Goal: Task Accomplishment & Management: Use online tool/utility

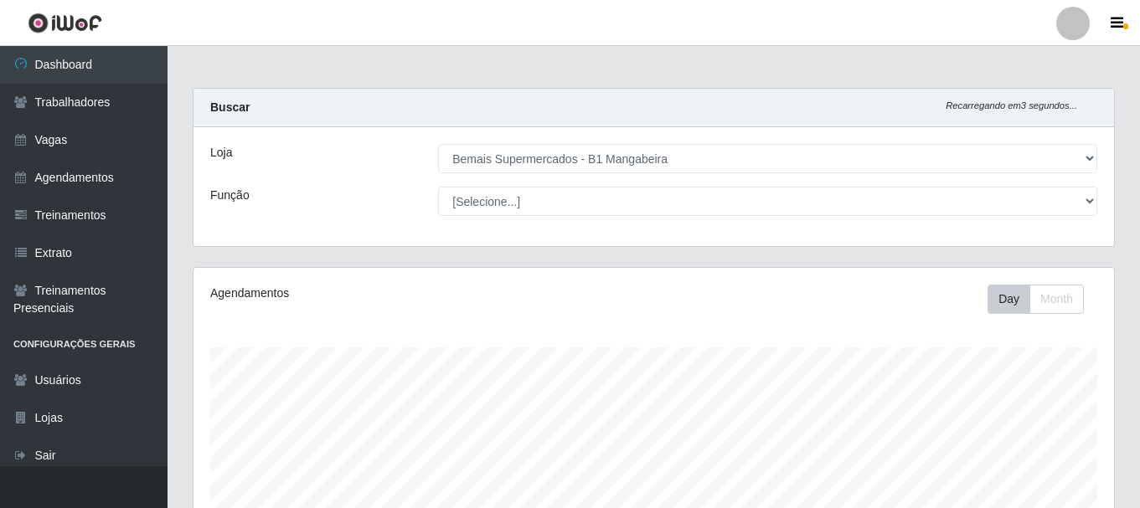
select select "403"
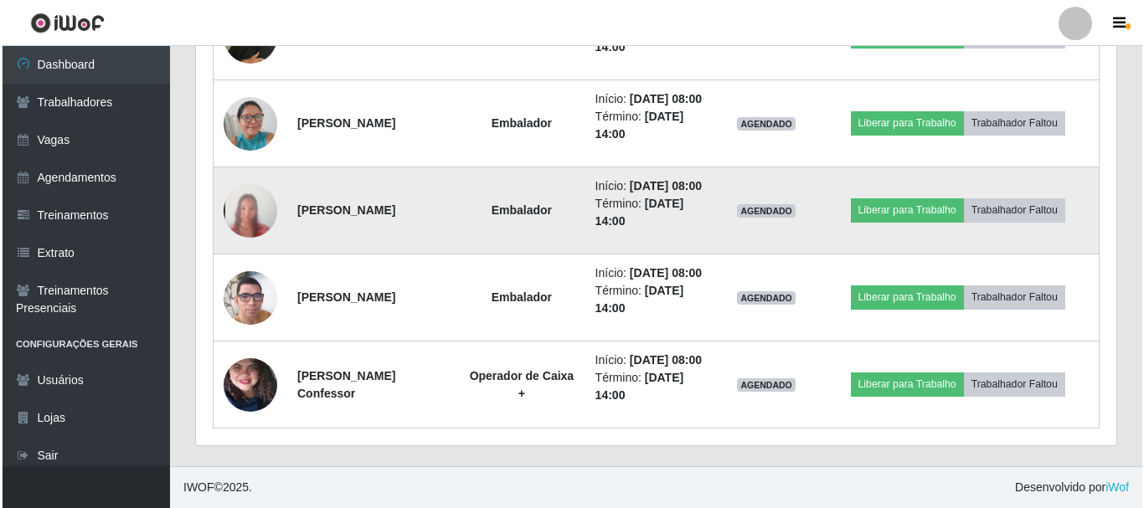
scroll to position [934, 0]
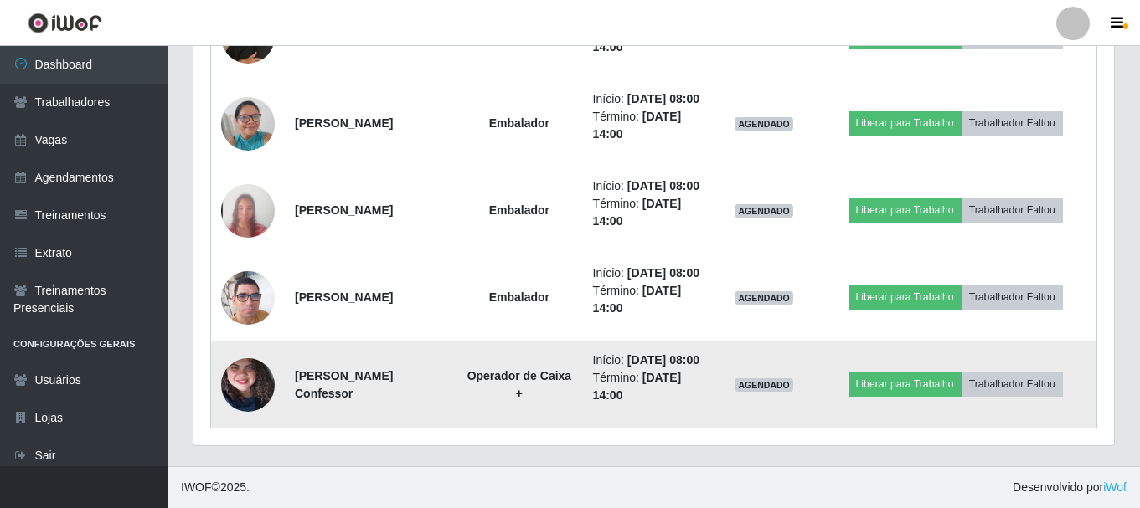
click at [232, 391] on img at bounding box center [248, 385] width 54 height 119
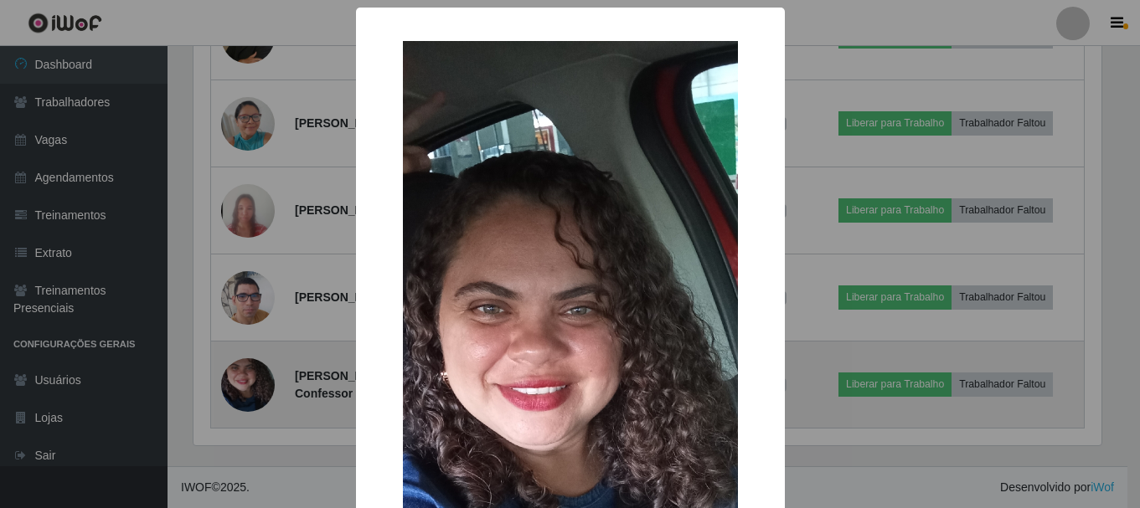
scroll to position [347, 912]
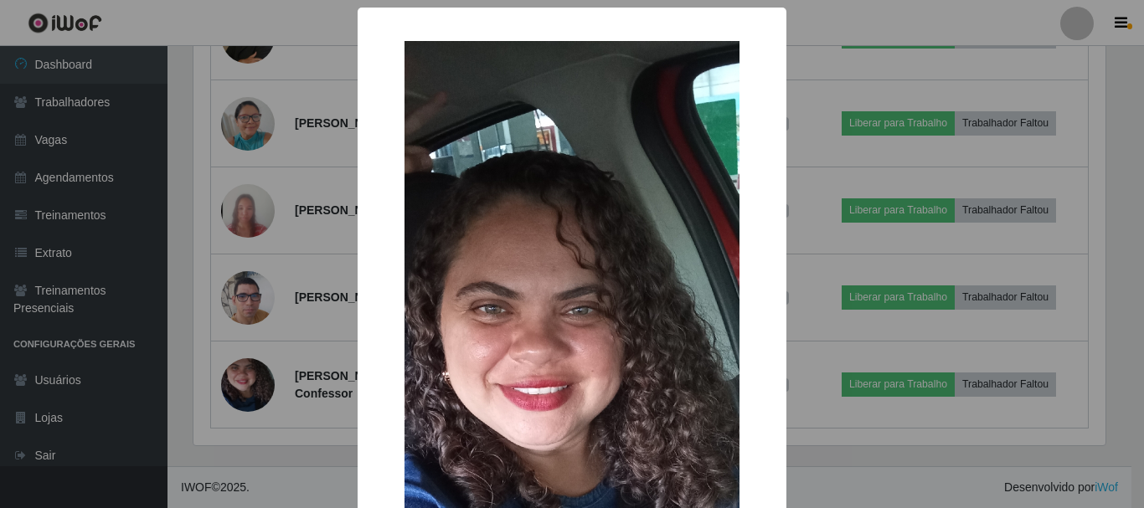
click at [884, 15] on div "× OK Cancel" at bounding box center [572, 254] width 1144 height 508
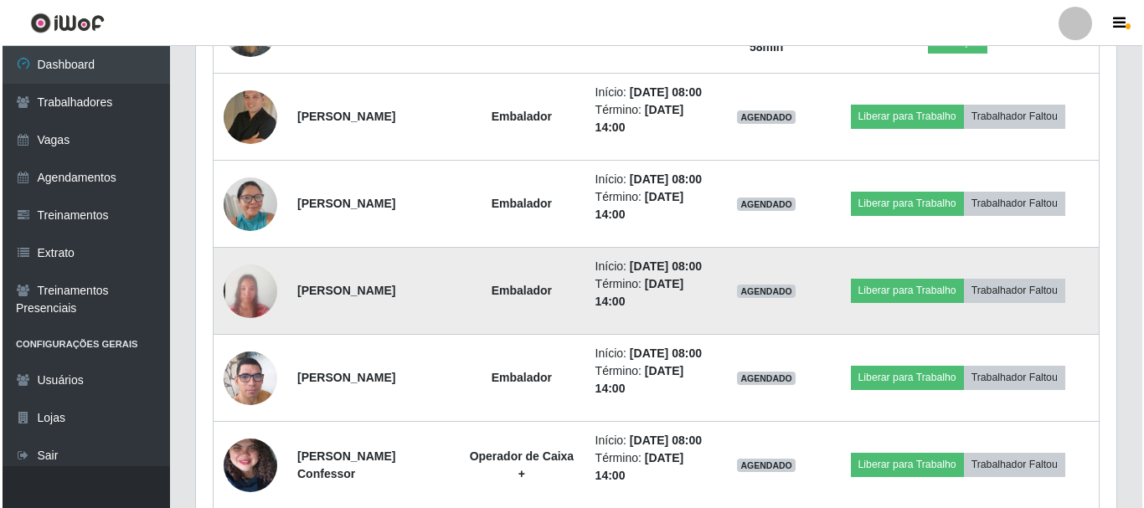
scroll to position [682, 0]
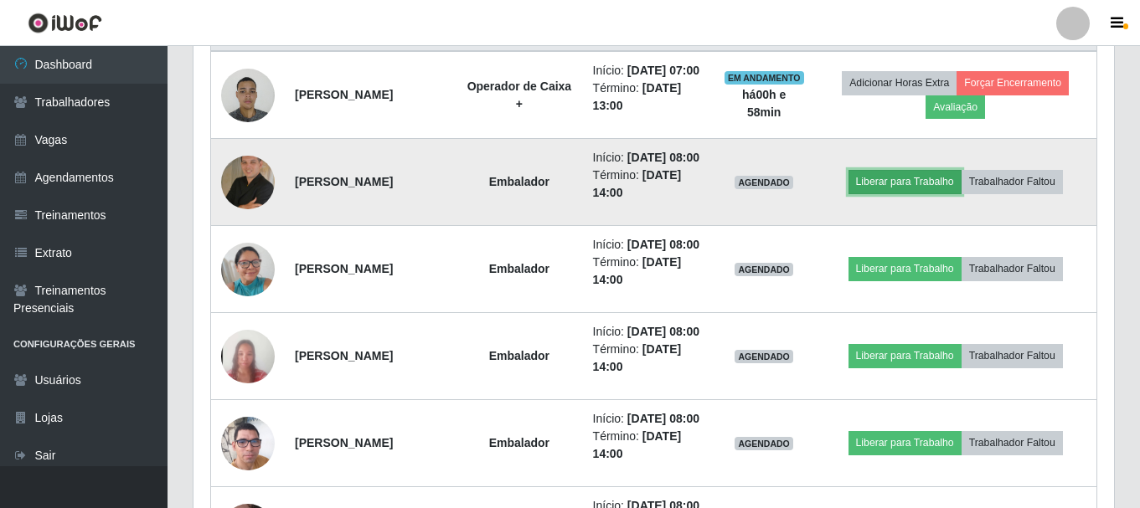
click at [898, 193] on button "Liberar para Trabalho" at bounding box center [904, 181] width 113 height 23
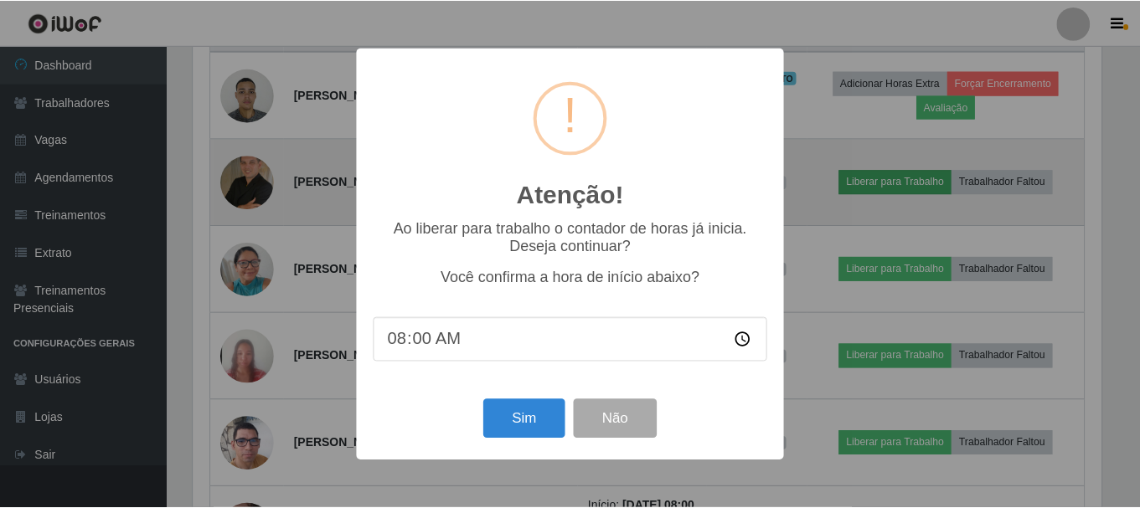
scroll to position [347, 912]
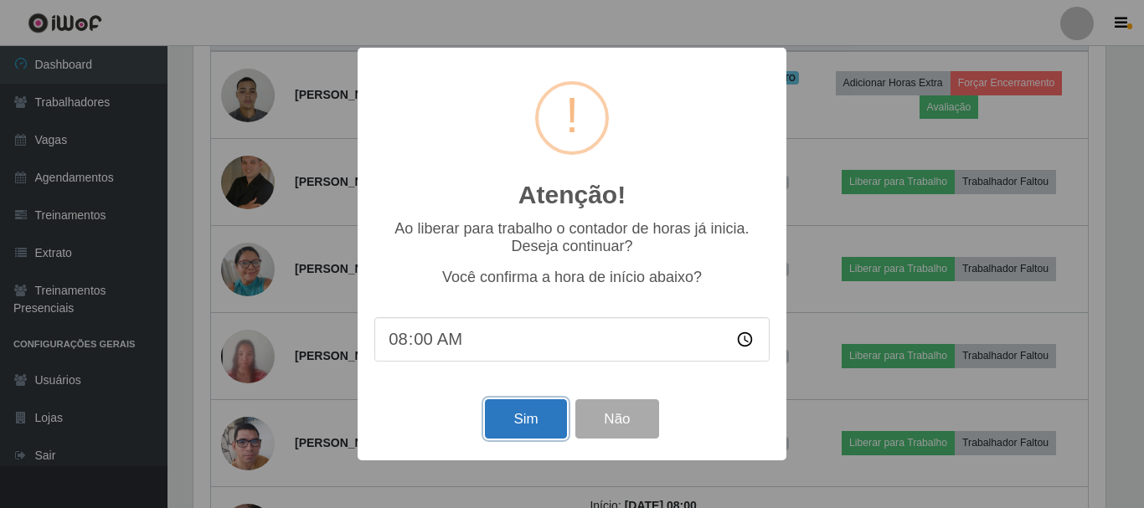
click at [537, 410] on button "Sim" at bounding box center [525, 418] width 81 height 39
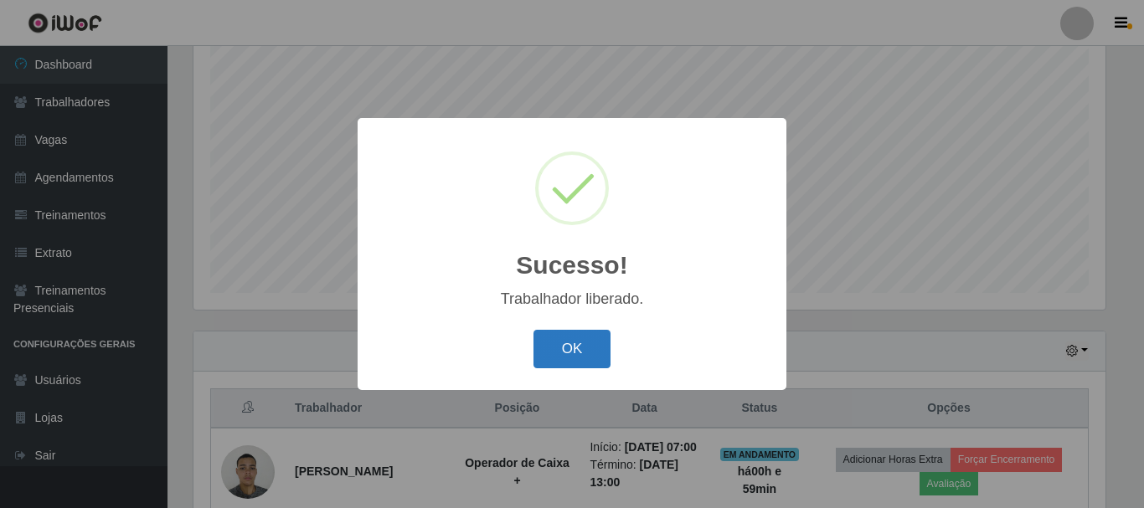
drag, startPoint x: 572, startPoint y: 368, endPoint x: 648, endPoint y: 358, distance: 76.9
click at [574, 368] on button "OK" at bounding box center [572, 349] width 78 height 39
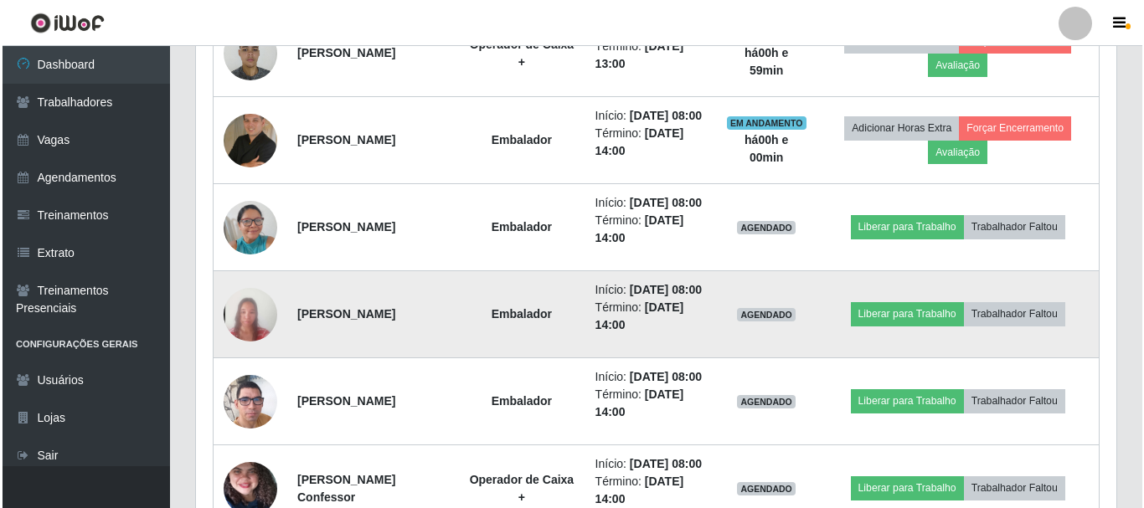
scroll to position [808, 0]
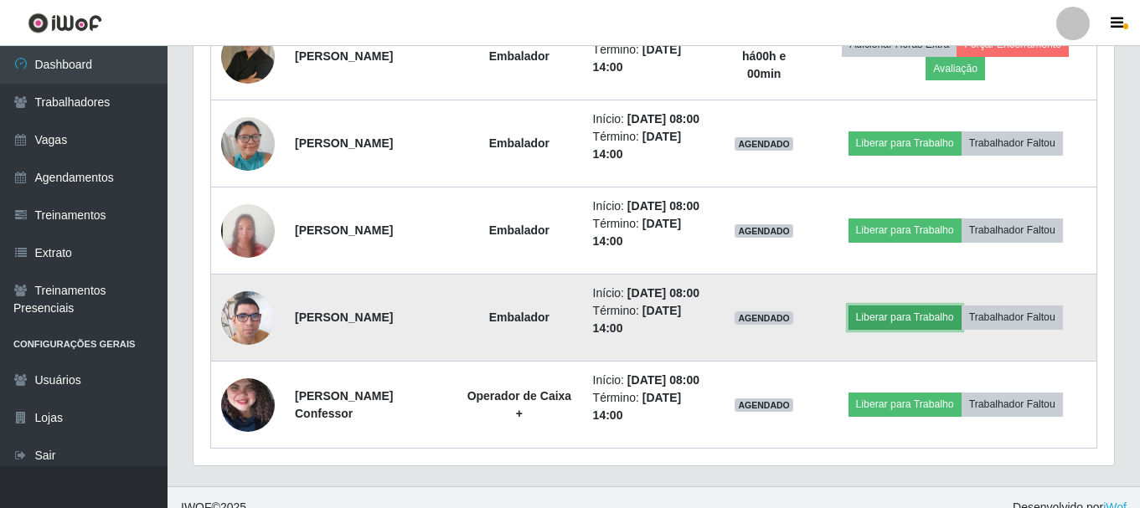
click at [920, 329] on button "Liberar para Trabalho" at bounding box center [904, 317] width 113 height 23
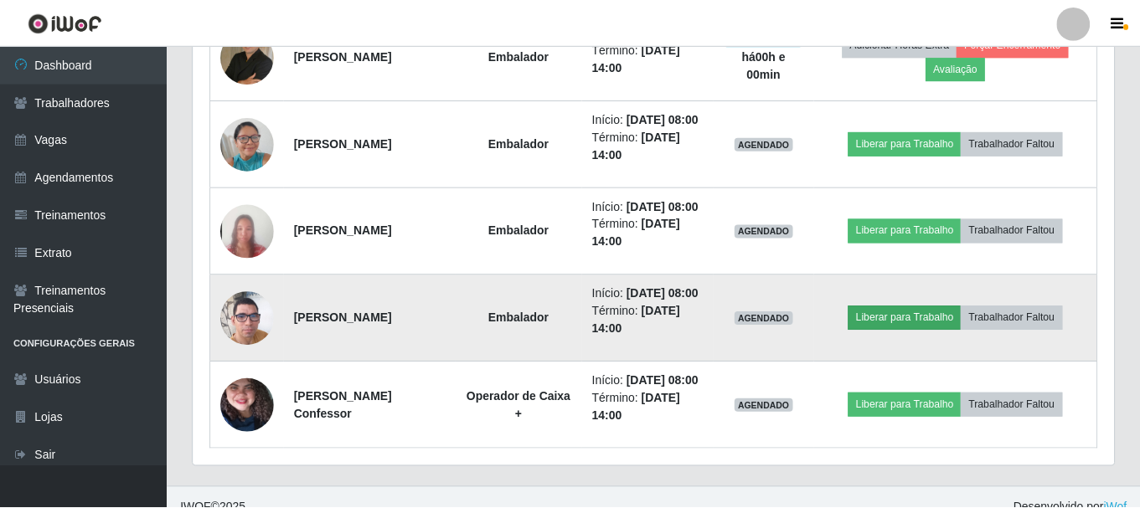
scroll to position [347, 912]
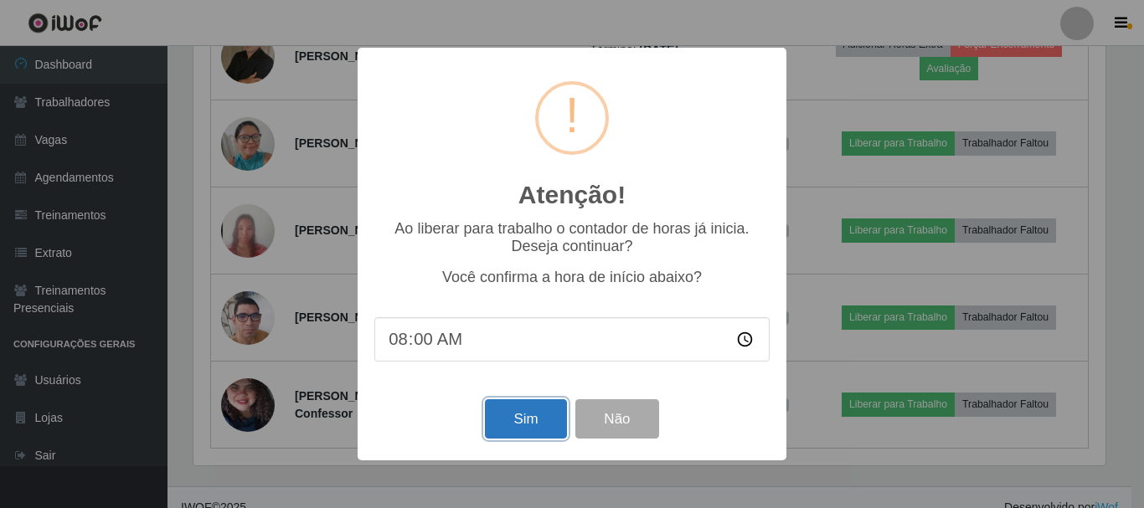
click at [545, 422] on button "Sim" at bounding box center [525, 418] width 81 height 39
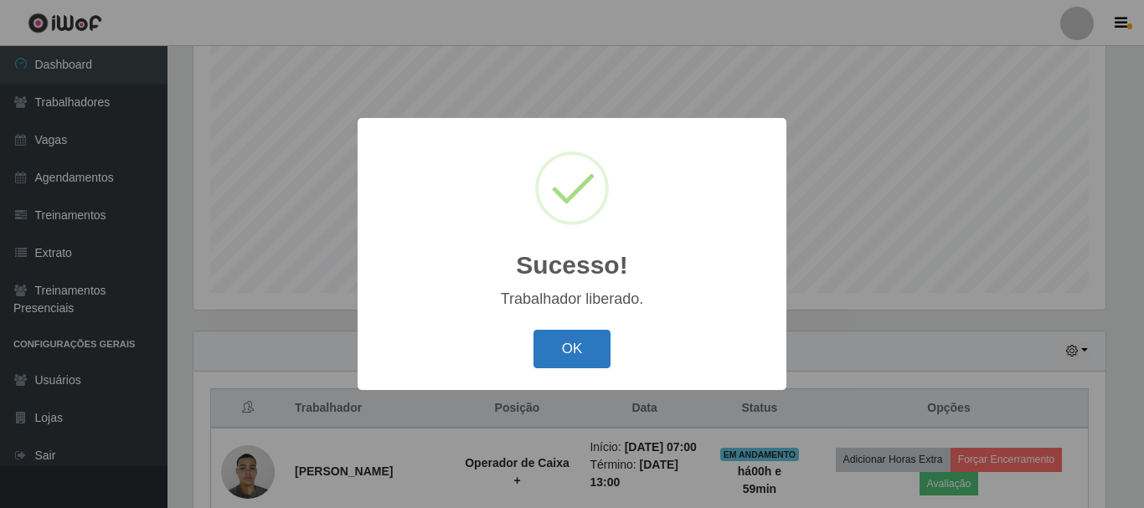
click at [569, 358] on button "OK" at bounding box center [572, 349] width 78 height 39
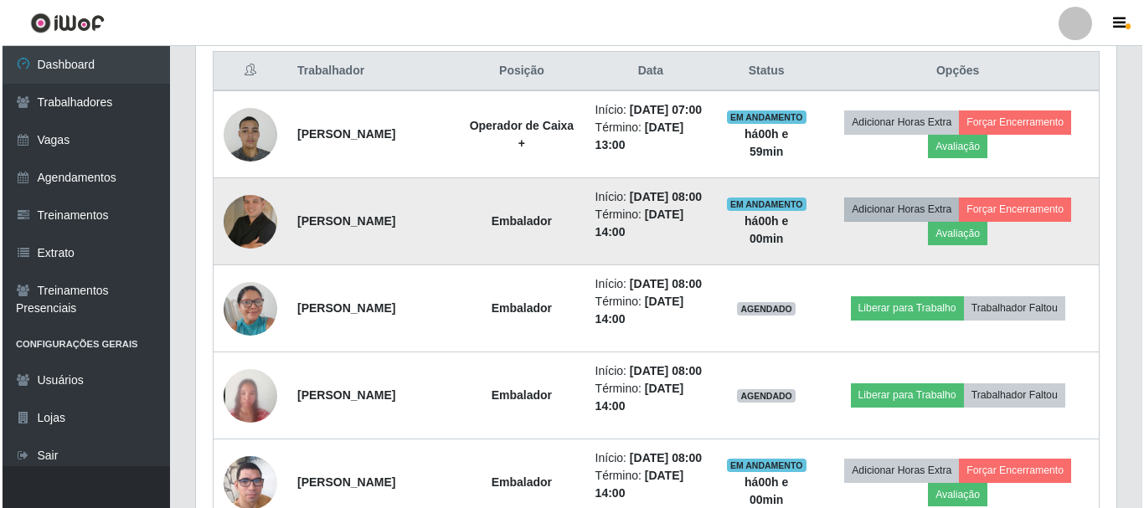
scroll to position [724, 0]
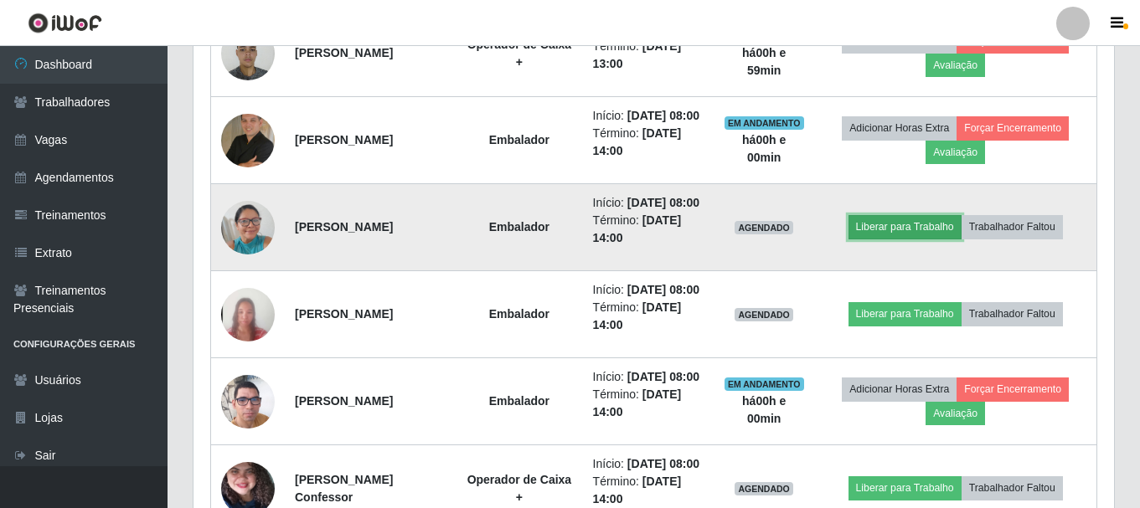
click at [877, 239] on button "Liberar para Trabalho" at bounding box center [904, 226] width 113 height 23
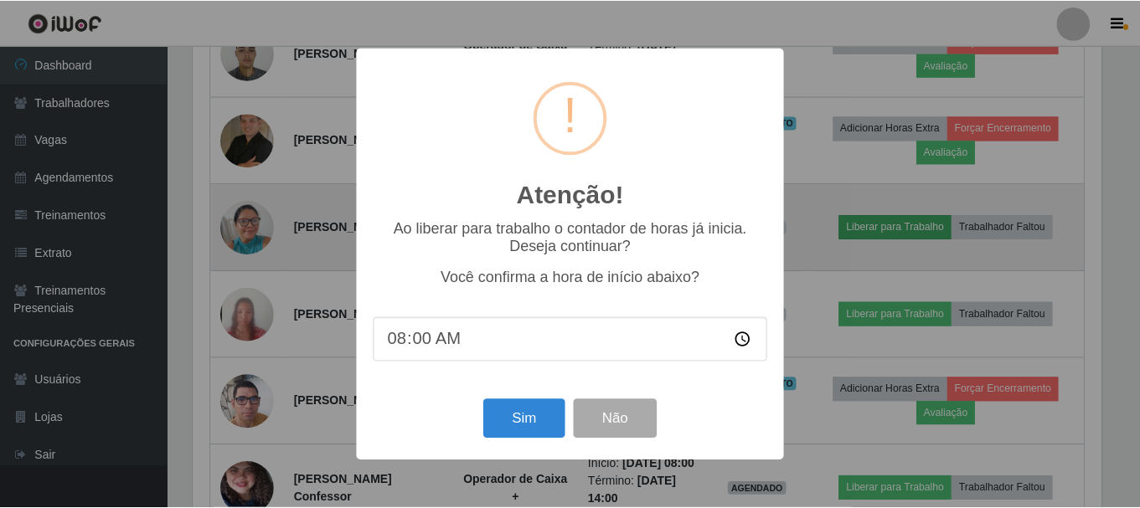
scroll to position [347, 912]
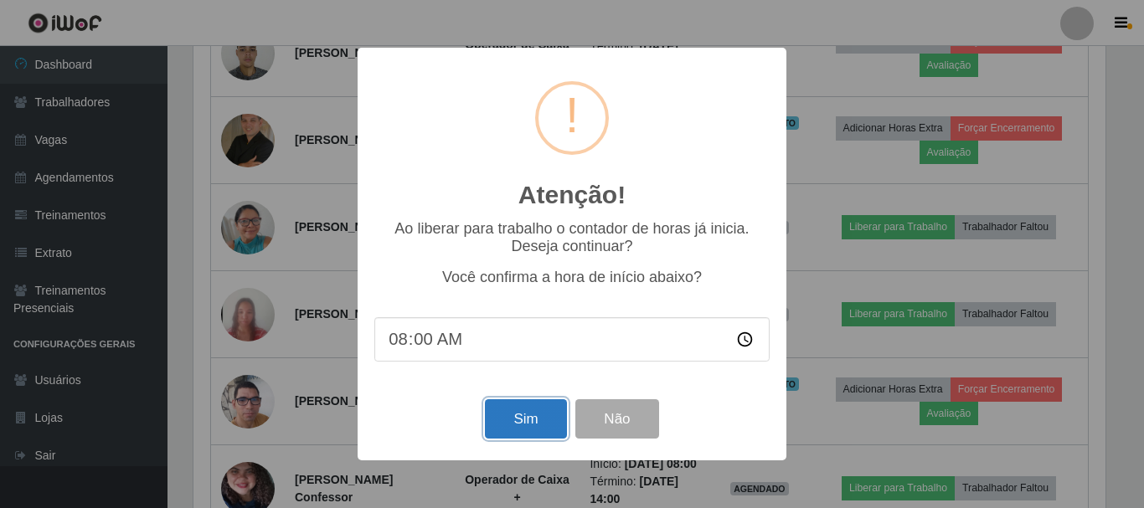
click at [533, 424] on button "Sim" at bounding box center [525, 418] width 81 height 39
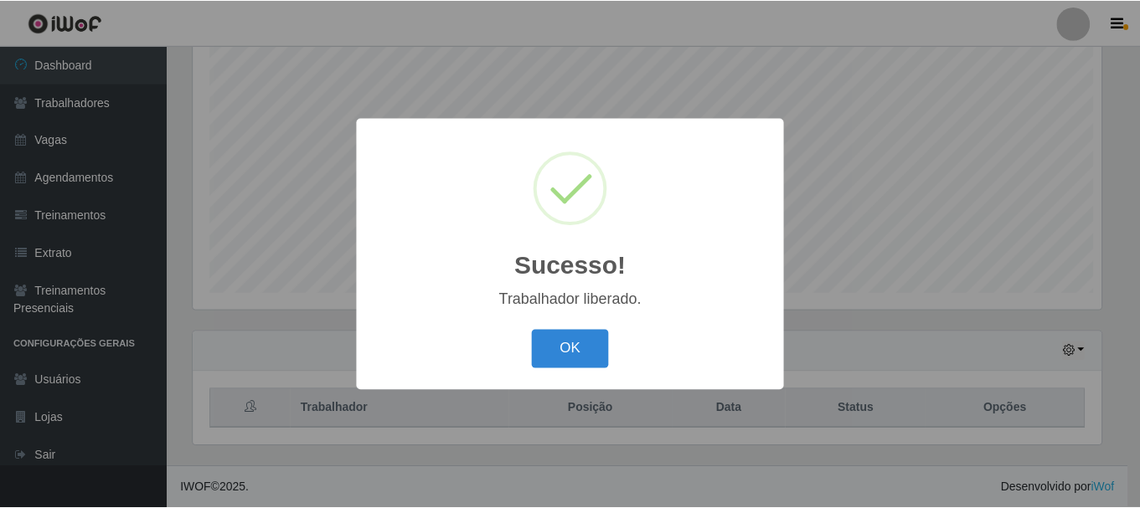
scroll to position [0, 0]
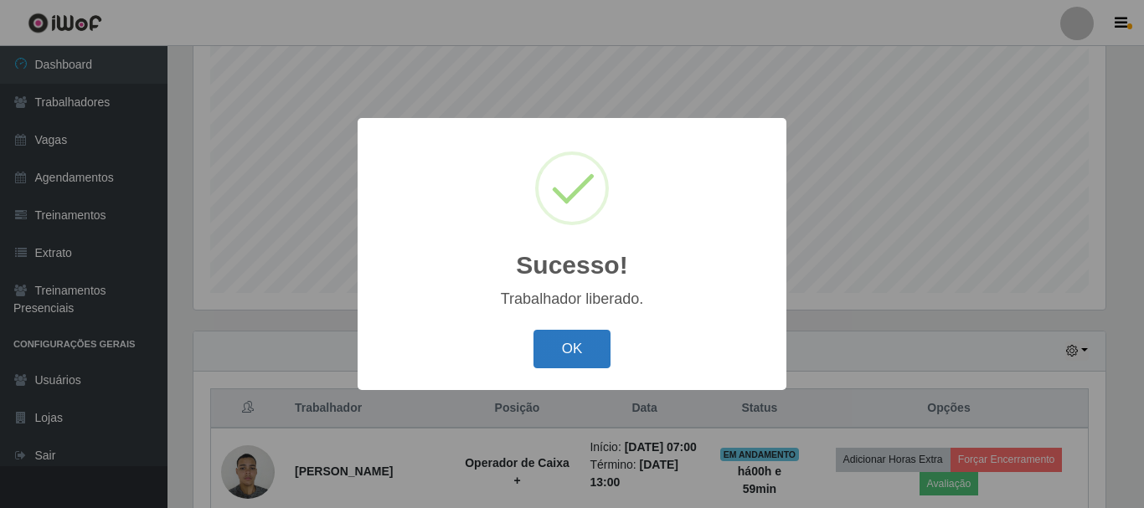
click at [565, 348] on button "OK" at bounding box center [572, 349] width 78 height 39
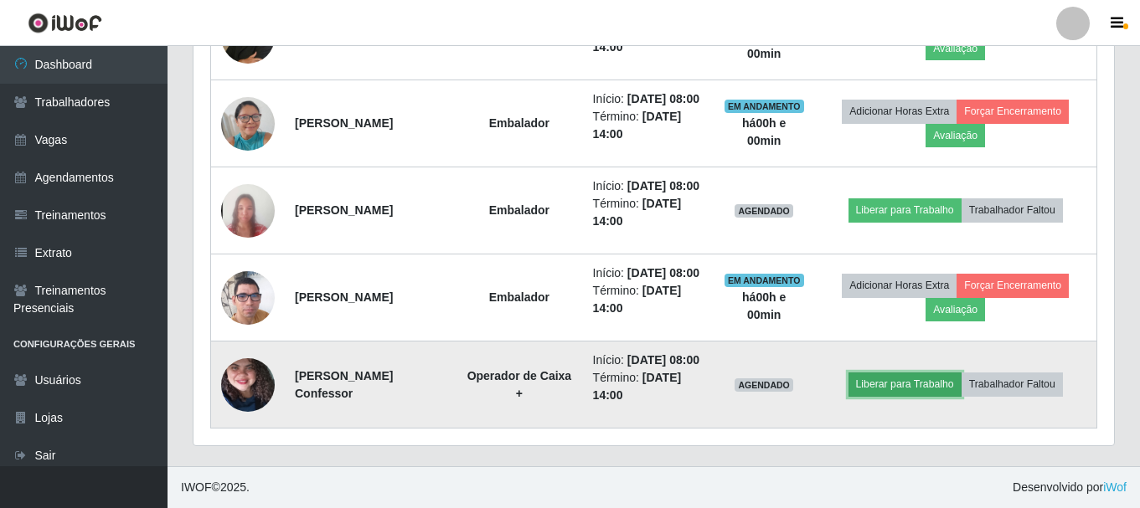
click at [938, 373] on button "Liberar para Trabalho" at bounding box center [904, 384] width 113 height 23
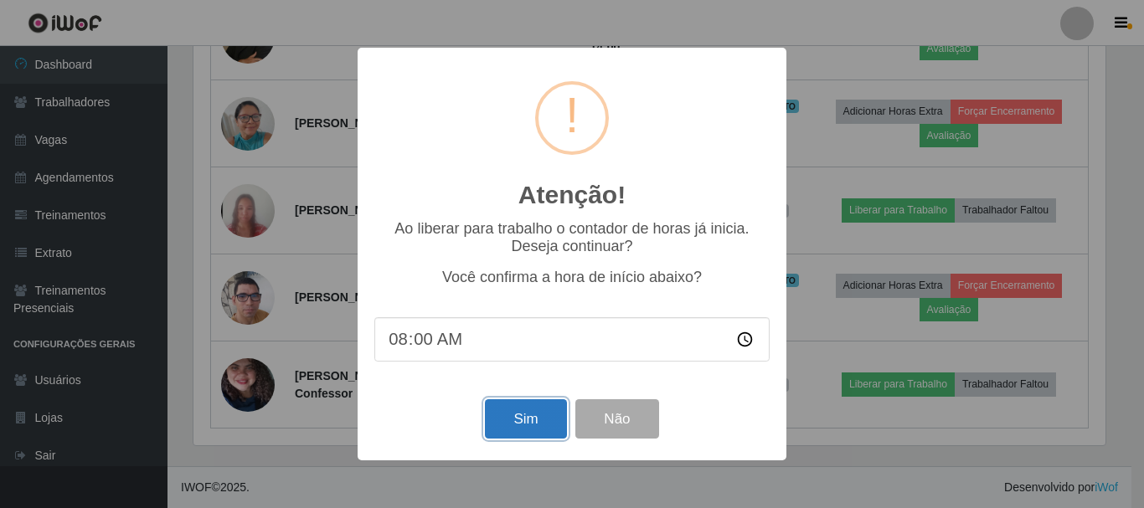
click at [537, 420] on button "Sim" at bounding box center [525, 418] width 81 height 39
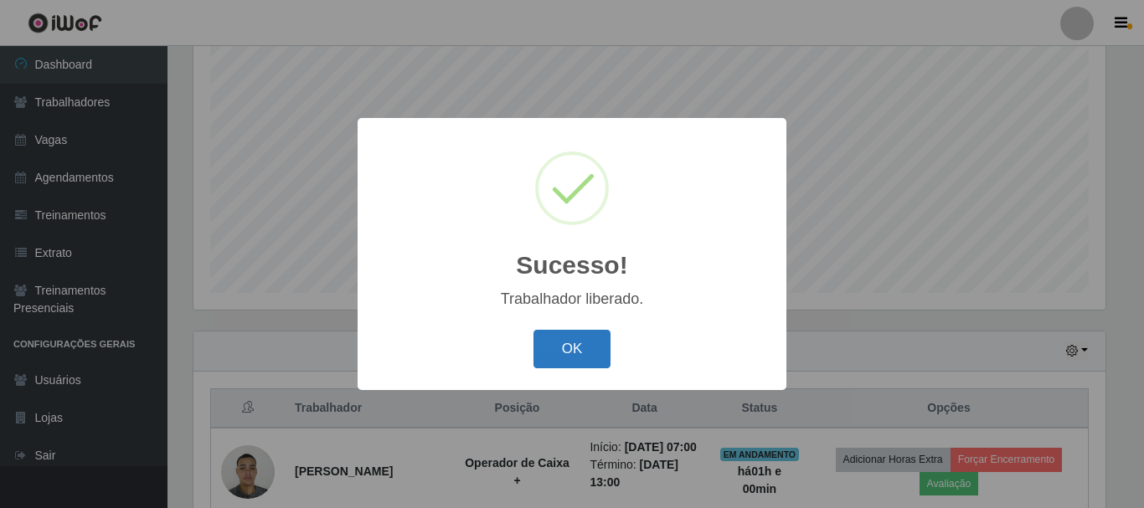
click at [574, 341] on button "OK" at bounding box center [572, 349] width 78 height 39
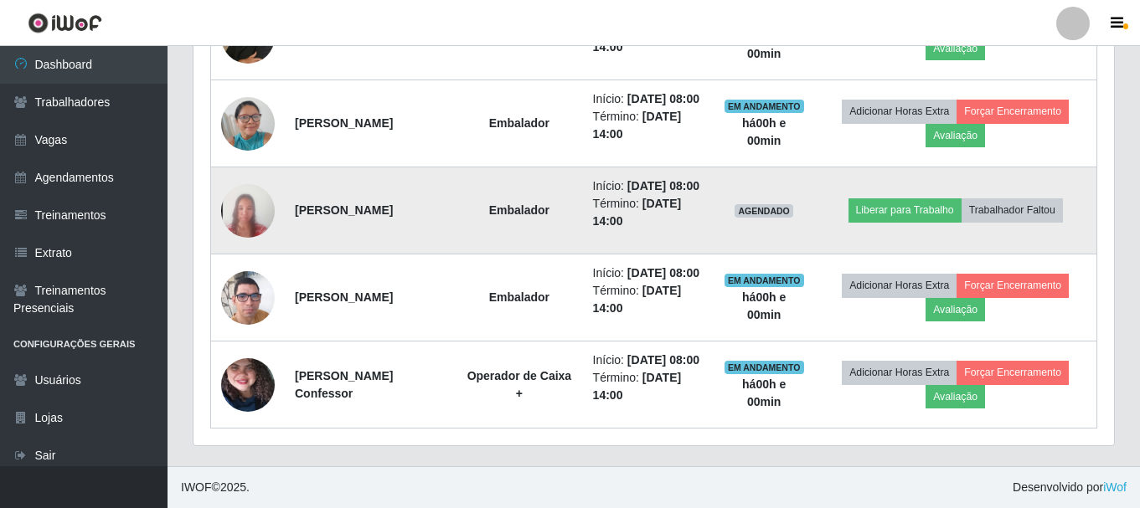
click at [254, 185] on img at bounding box center [248, 210] width 54 height 116
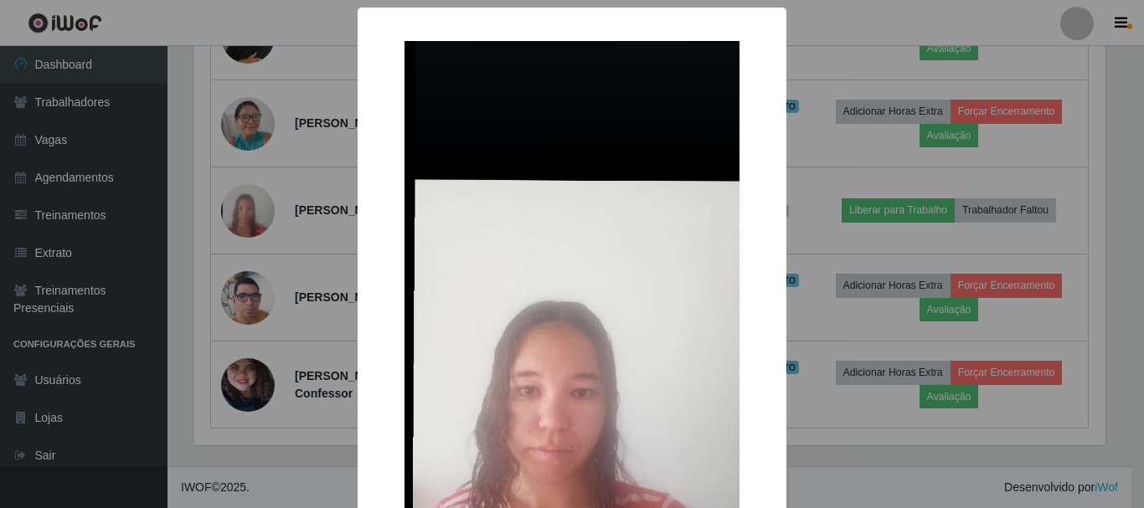
click at [817, 8] on div "× OK Cancel" at bounding box center [572, 254] width 1144 height 508
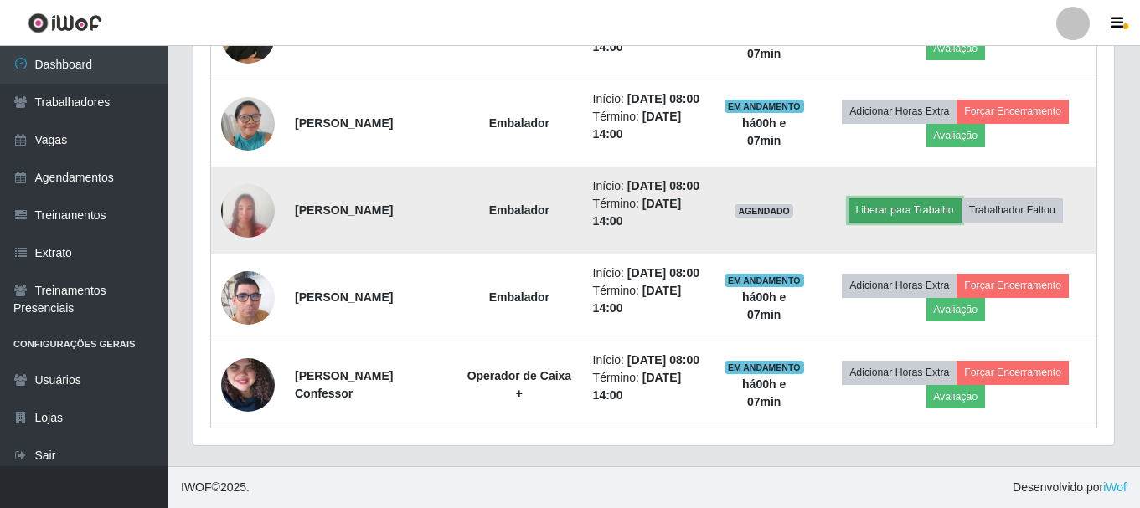
click at [893, 198] on button "Liberar para Trabalho" at bounding box center [904, 209] width 113 height 23
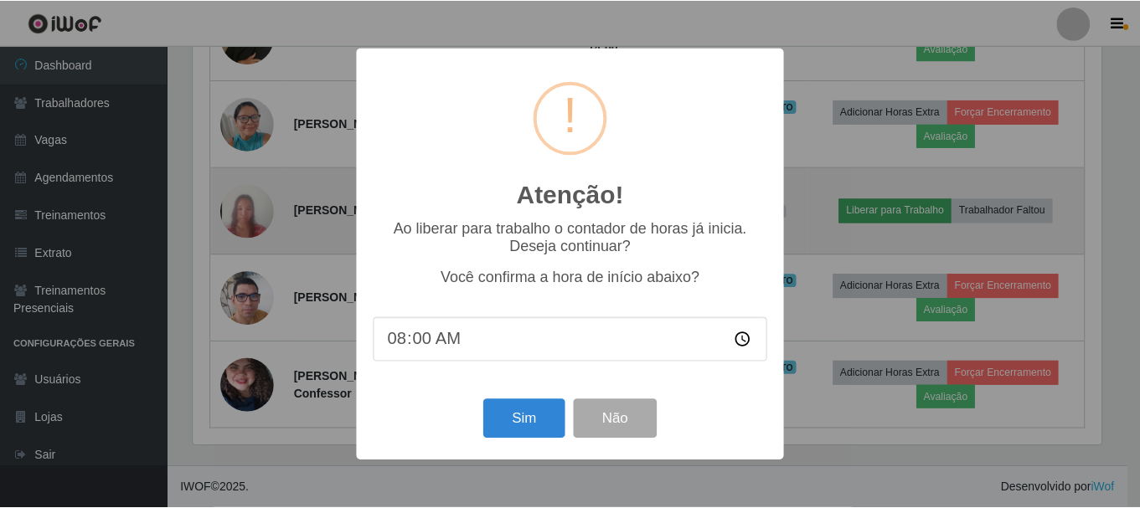
scroll to position [347, 912]
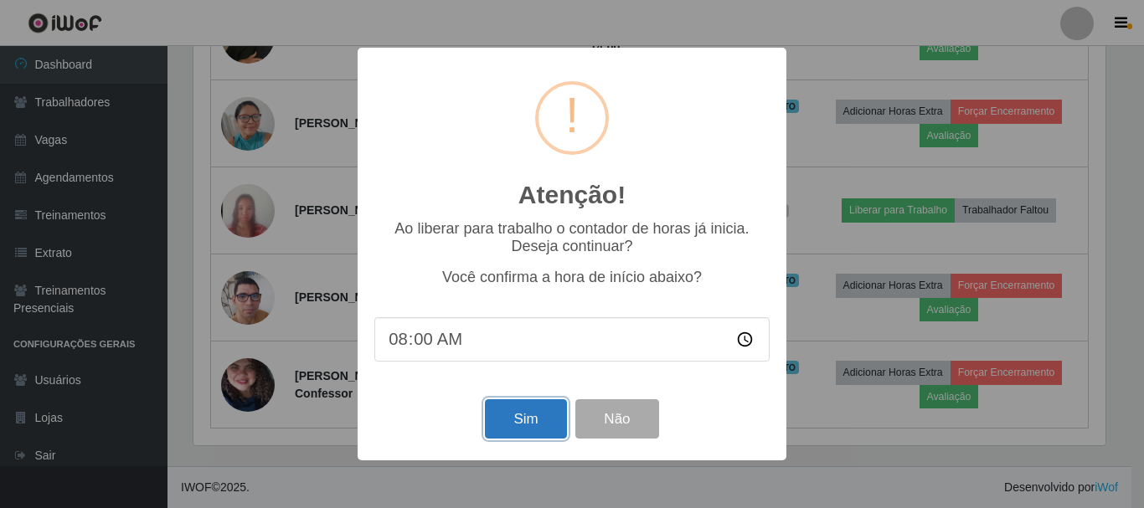
click at [537, 421] on button "Sim" at bounding box center [525, 418] width 81 height 39
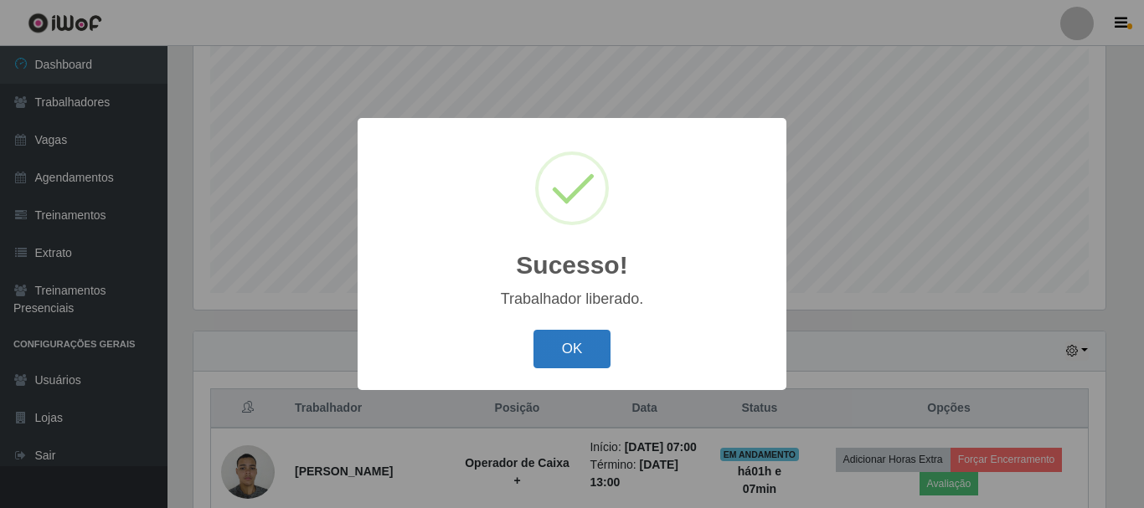
click at [574, 341] on button "OK" at bounding box center [572, 349] width 78 height 39
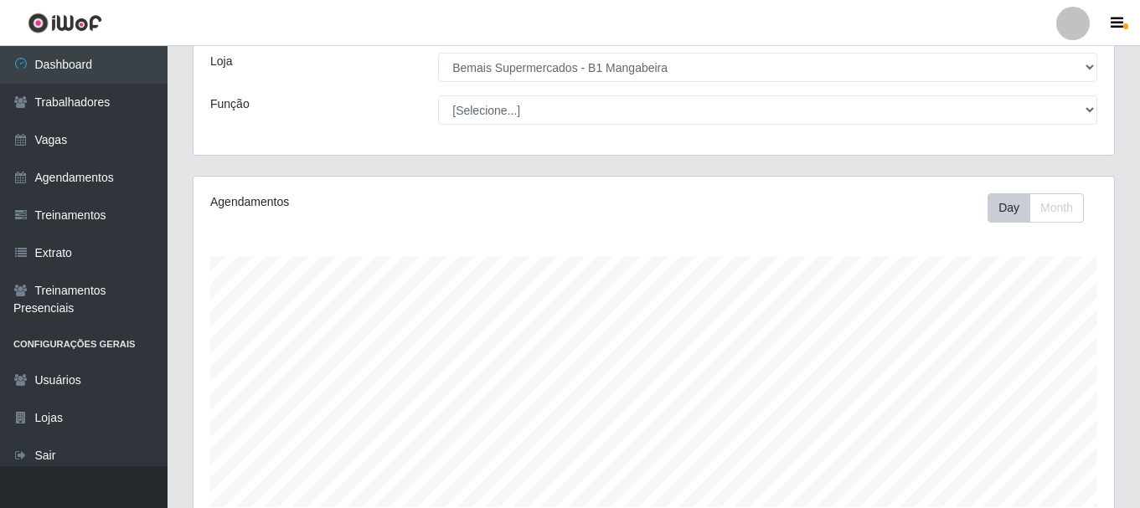
scroll to position [0, 0]
